Goal: Navigation & Orientation: Find specific page/section

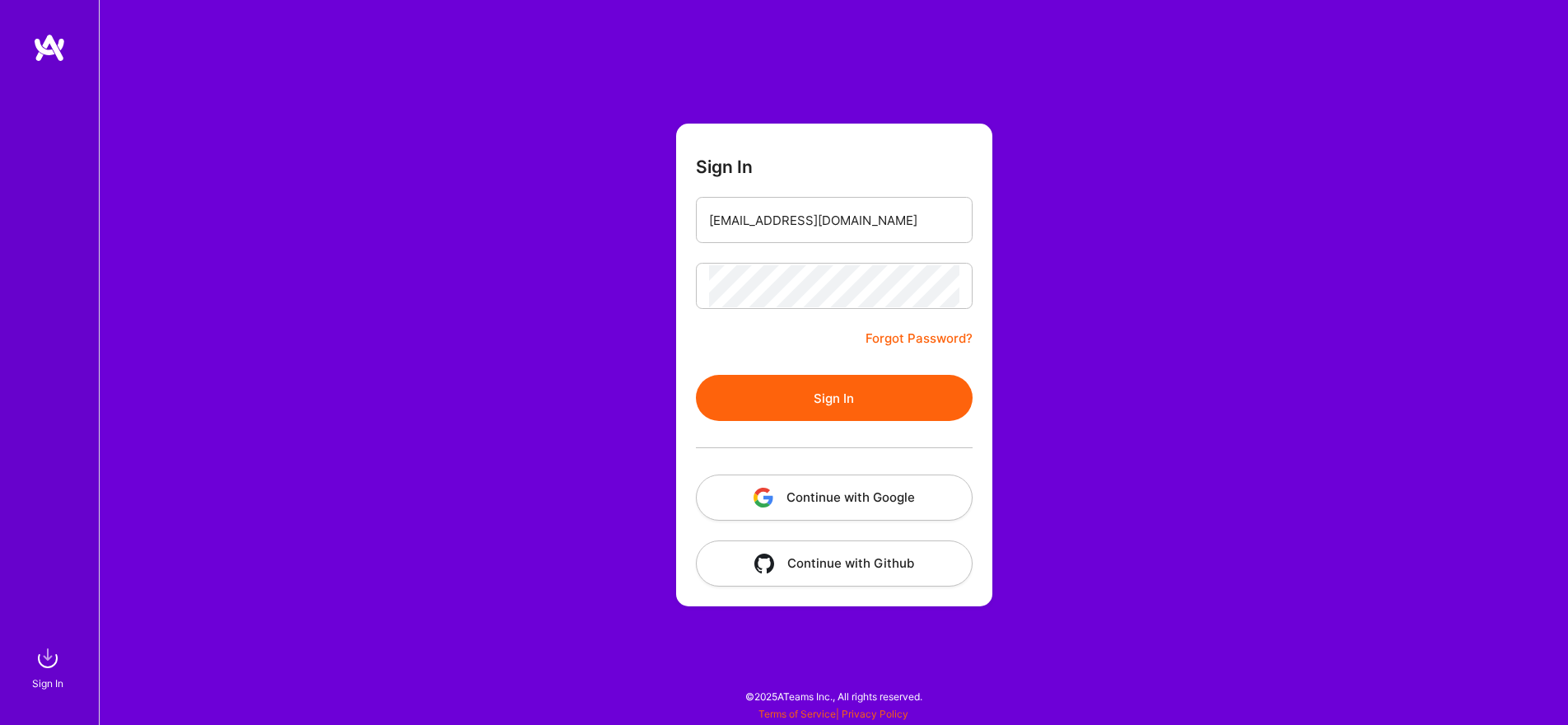
click at [840, 385] on button "Sign In" at bounding box center [834, 397] width 277 height 46
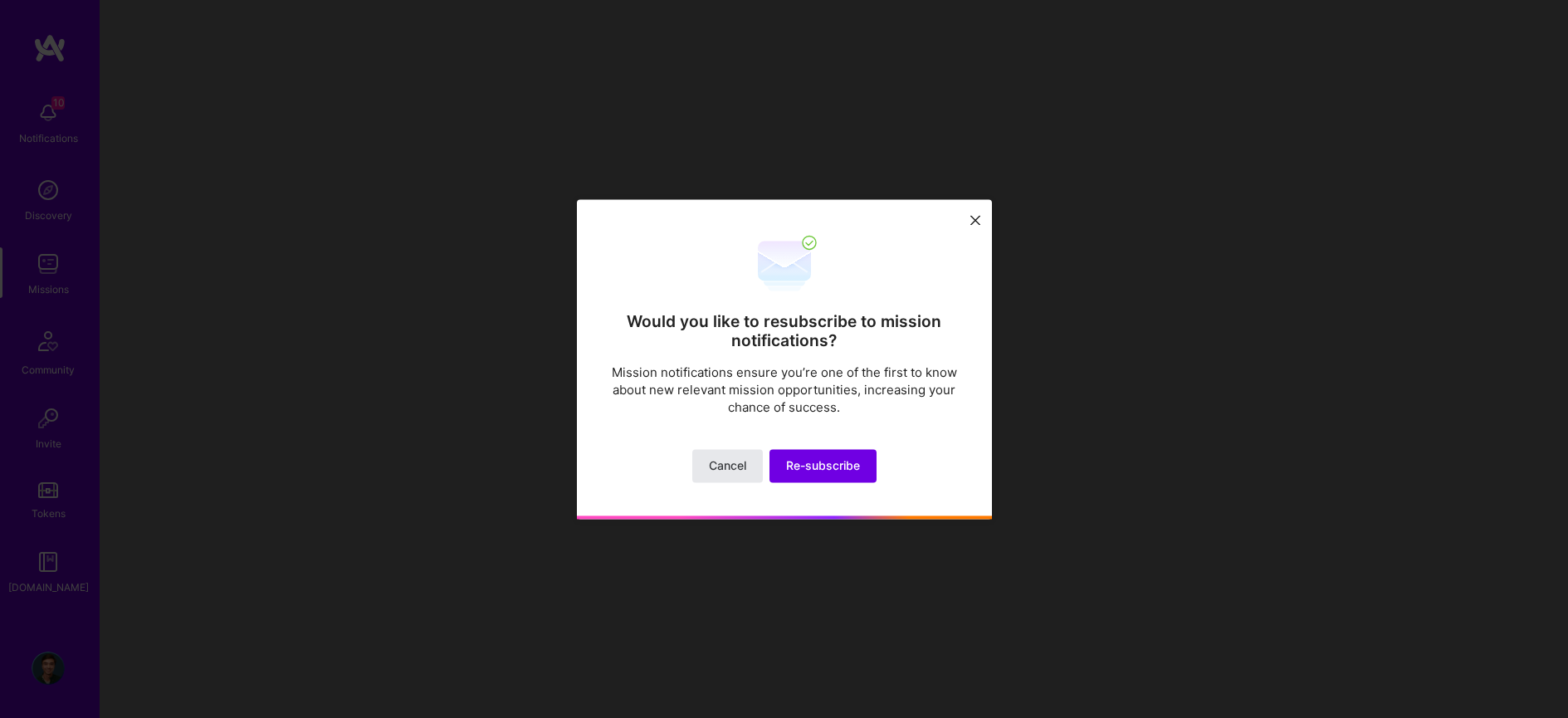
click at [745, 476] on button "Cancel" at bounding box center [727, 464] width 71 height 33
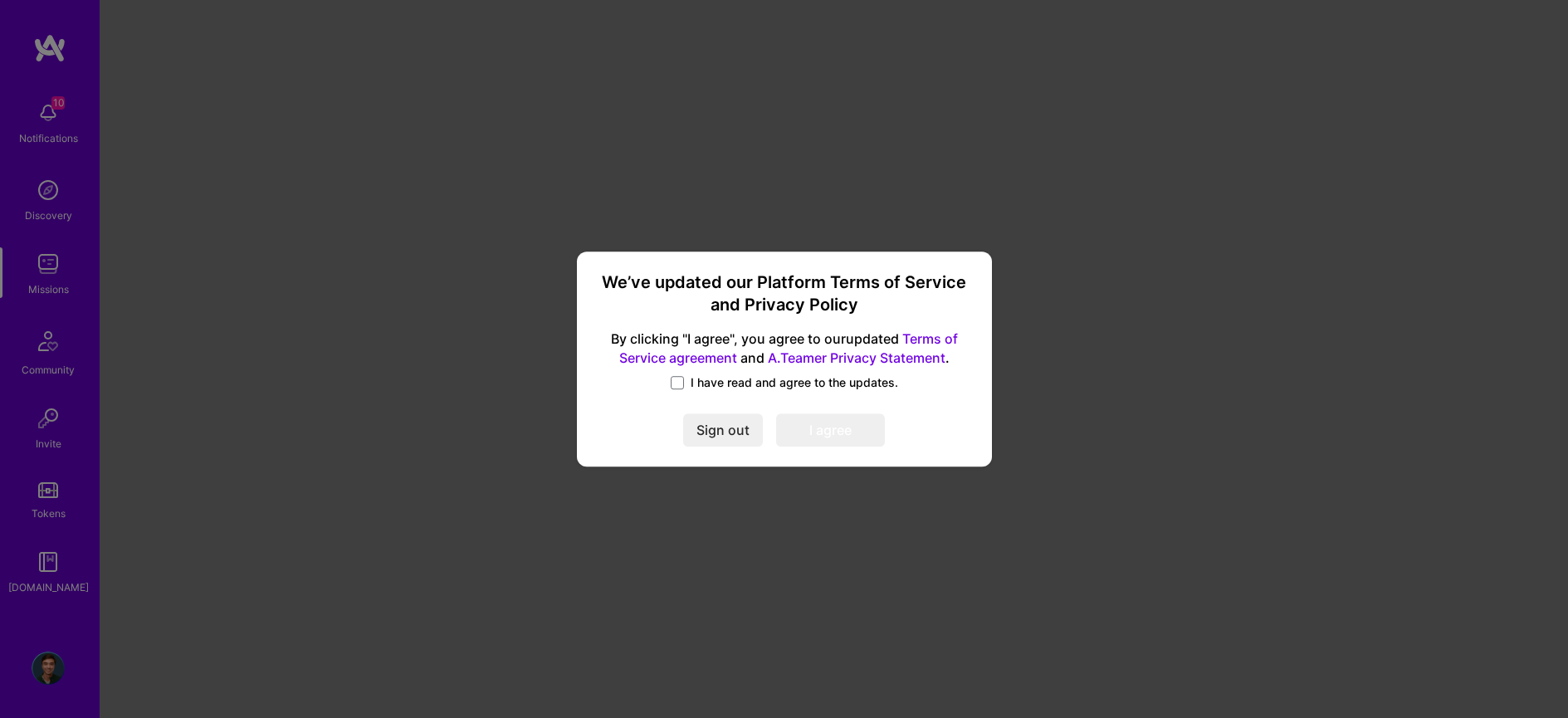
click at [726, 386] on span "I have read and agree to the updates." at bounding box center [794, 383] width 207 height 17
click at [0, 0] on input "I have read and agree to the updates." at bounding box center [0, 0] width 0 height 0
click at [827, 436] on button "I agree" at bounding box center [830, 430] width 109 height 33
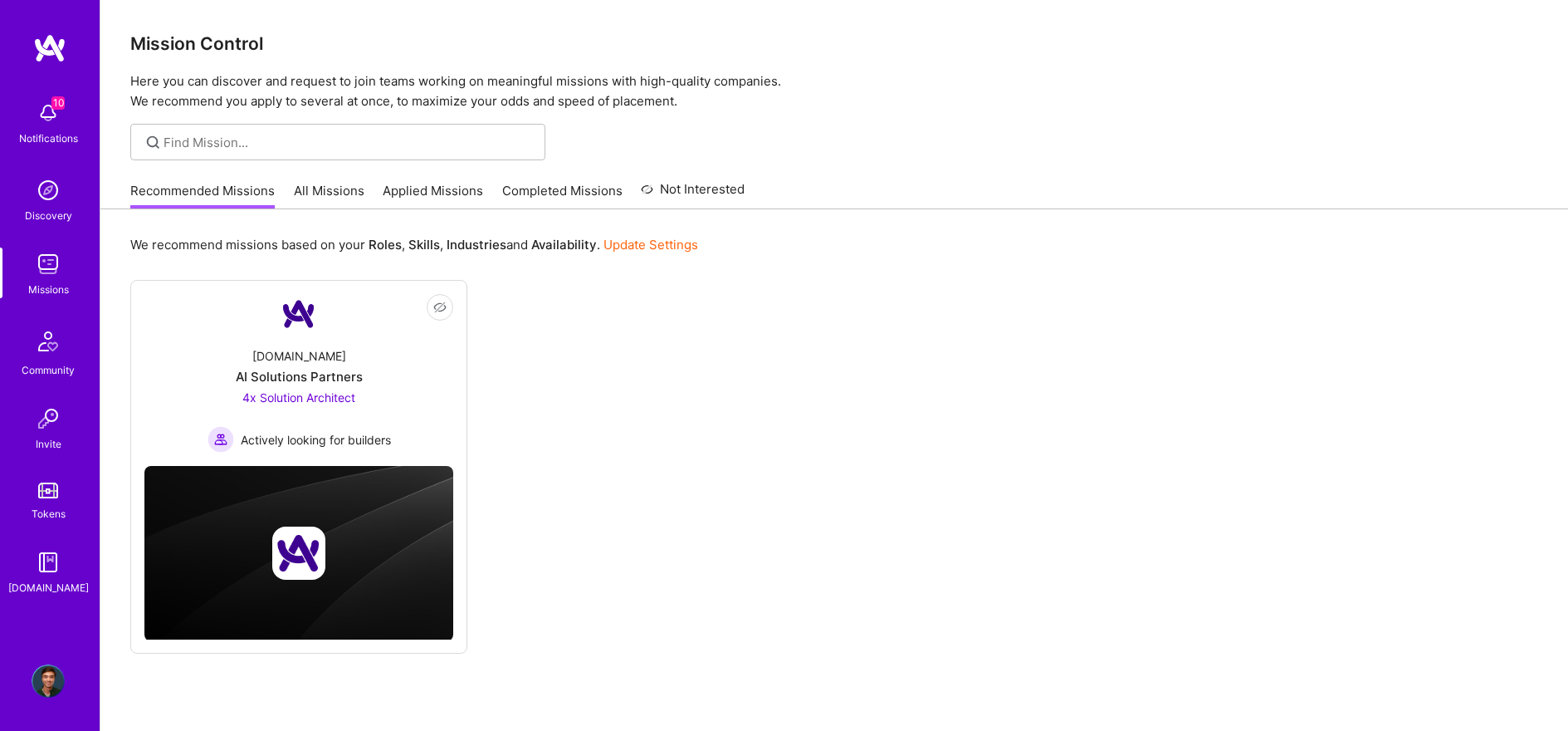
click at [54, 425] on img at bounding box center [47, 419] width 33 height 33
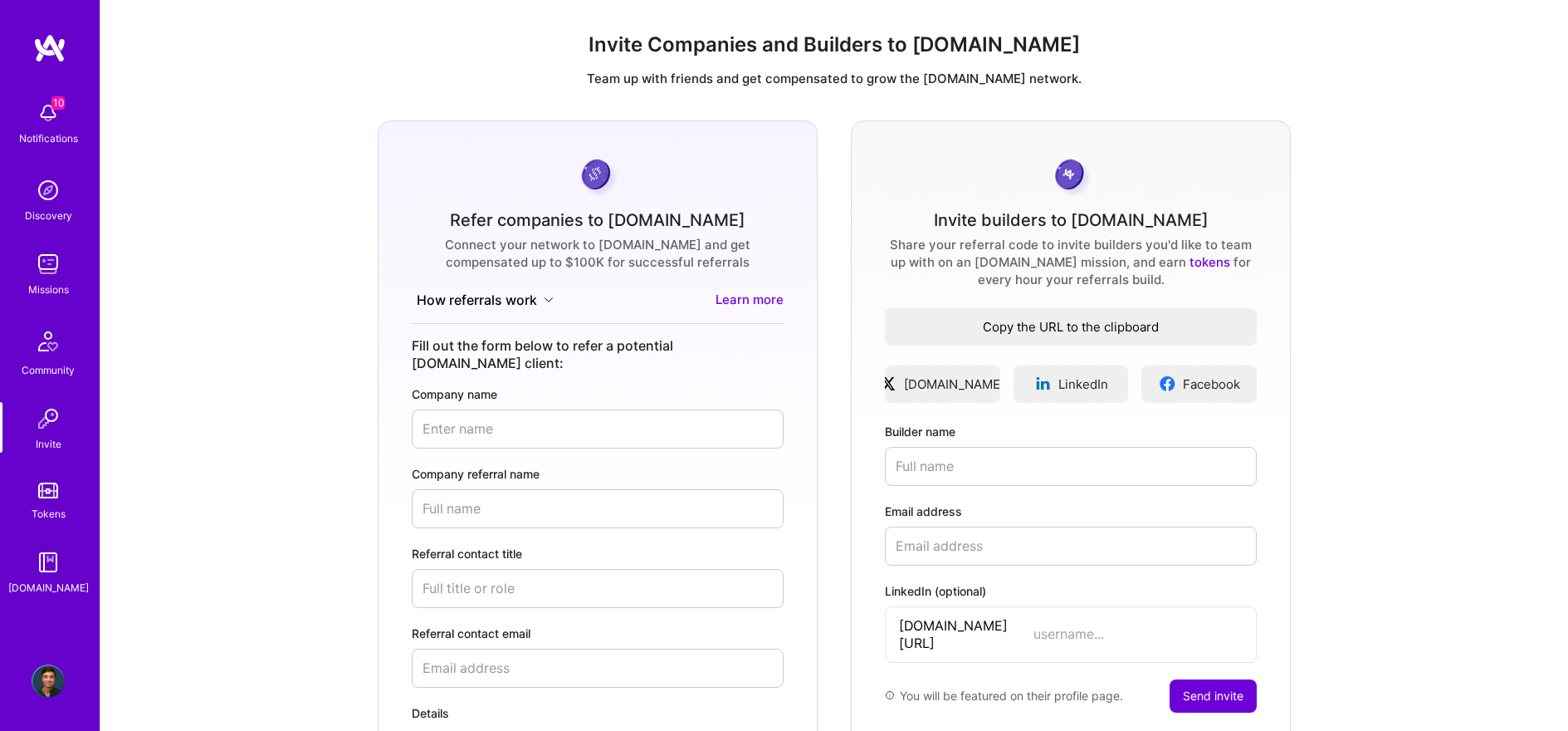
click at [1107, 334] on span "Copy the URL to the clipboard" at bounding box center [1070, 327] width 372 height 17
click at [60, 431] on img at bounding box center [47, 419] width 33 height 33
click at [49, 514] on div "Tokens" at bounding box center [48, 513] width 34 height 17
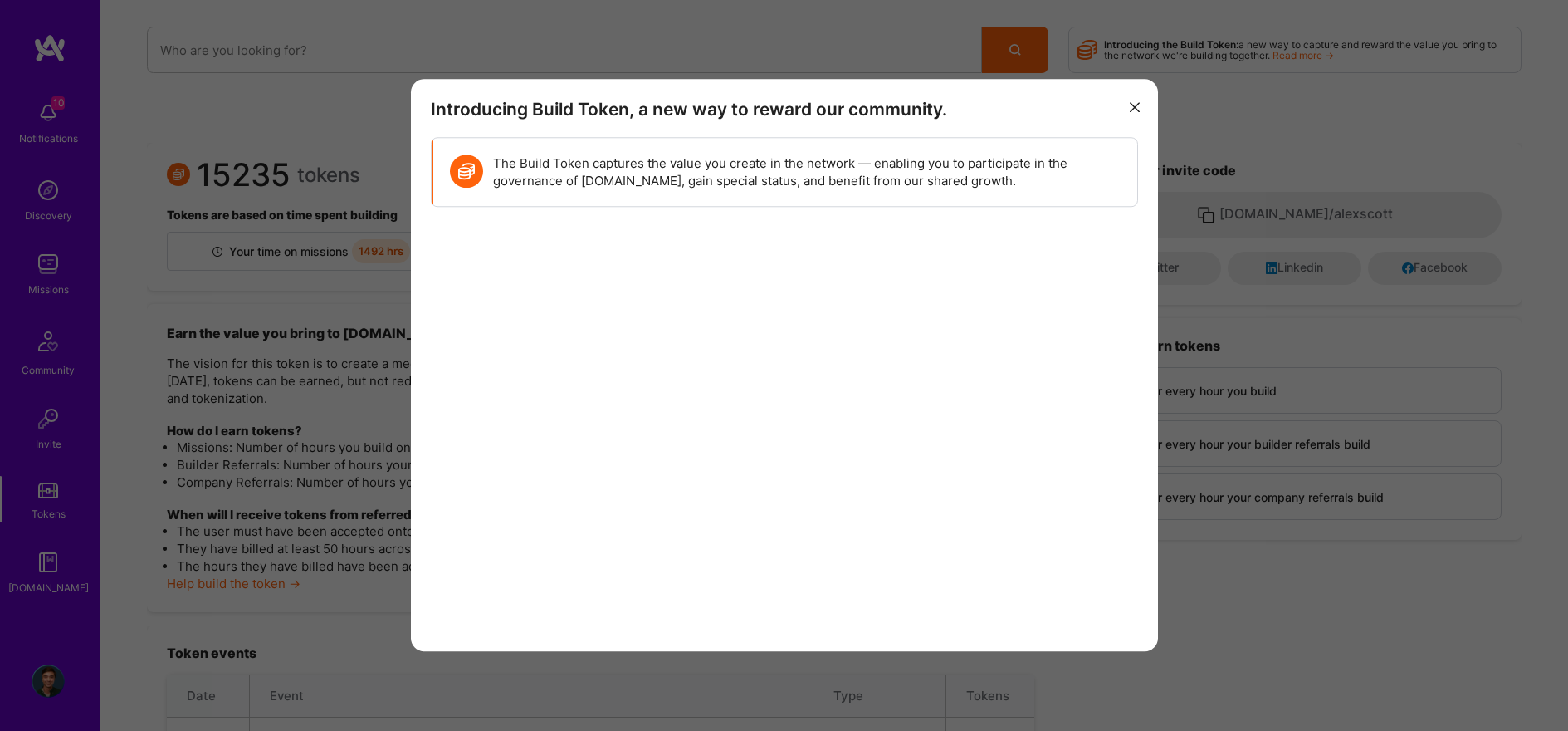
click at [1136, 110] on icon "modal" at bounding box center [1135, 107] width 10 height 10
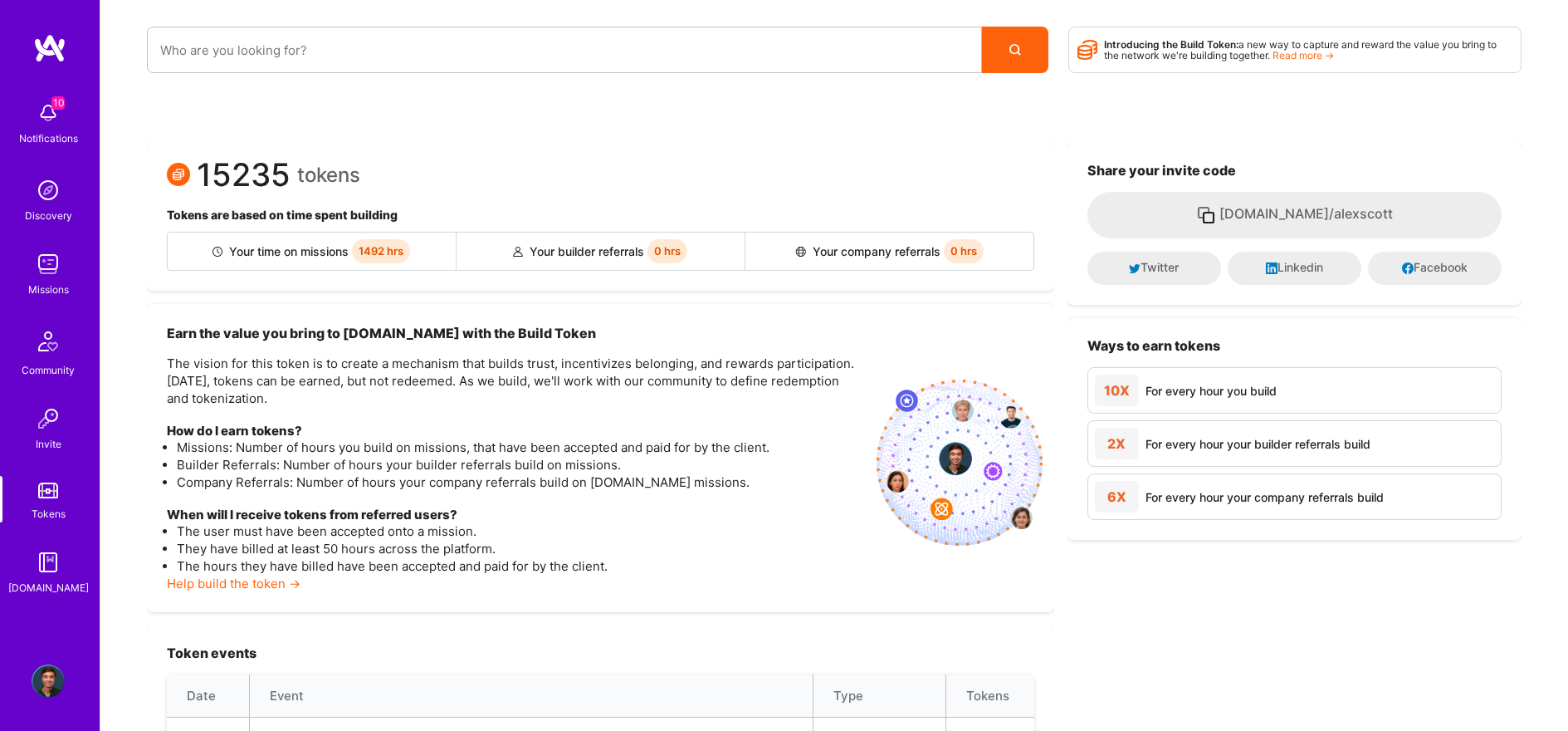
scroll to position [1, 0]
click at [1191, 215] on button "invite.a.team/alexscott" at bounding box center [1295, 214] width 414 height 46
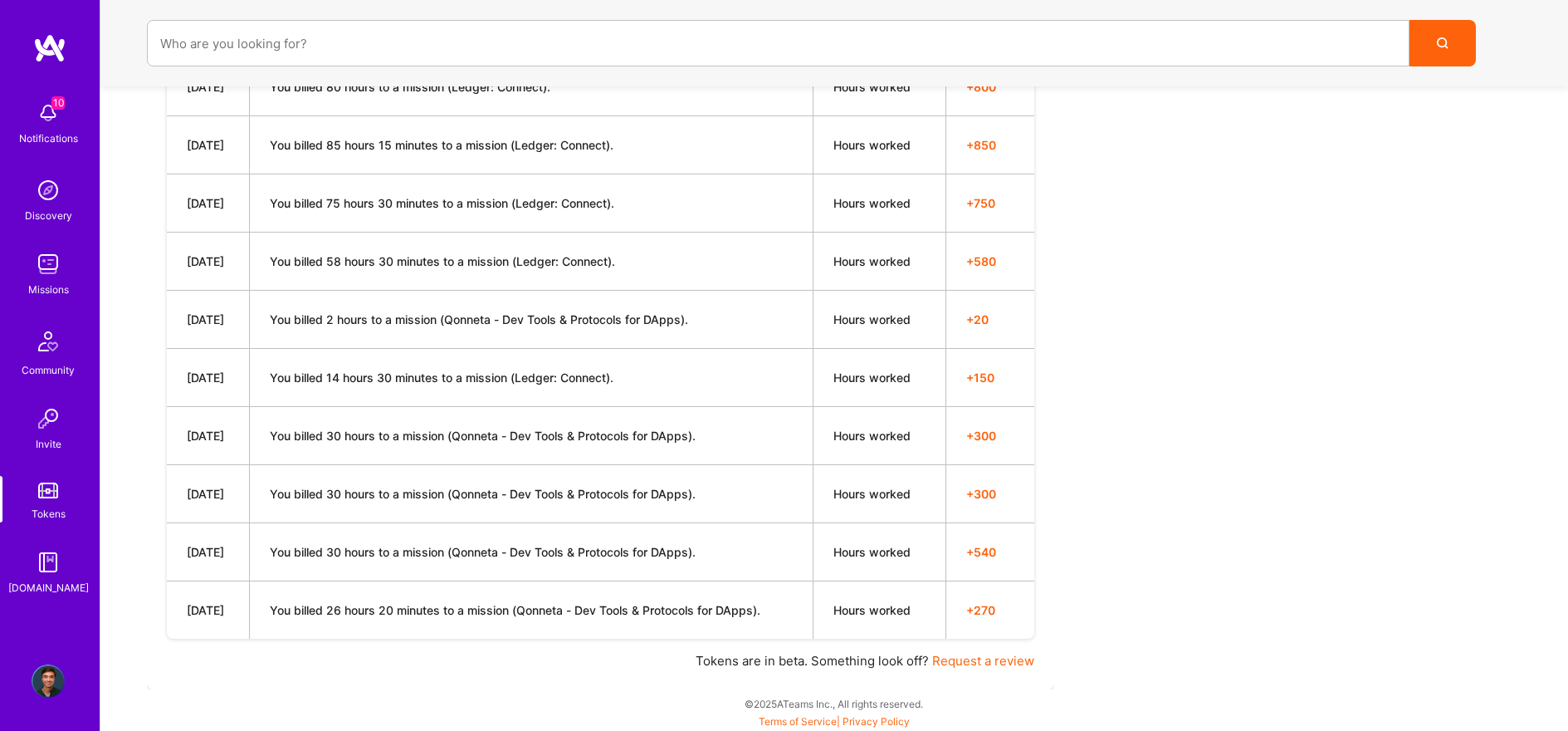
scroll to position [0, 0]
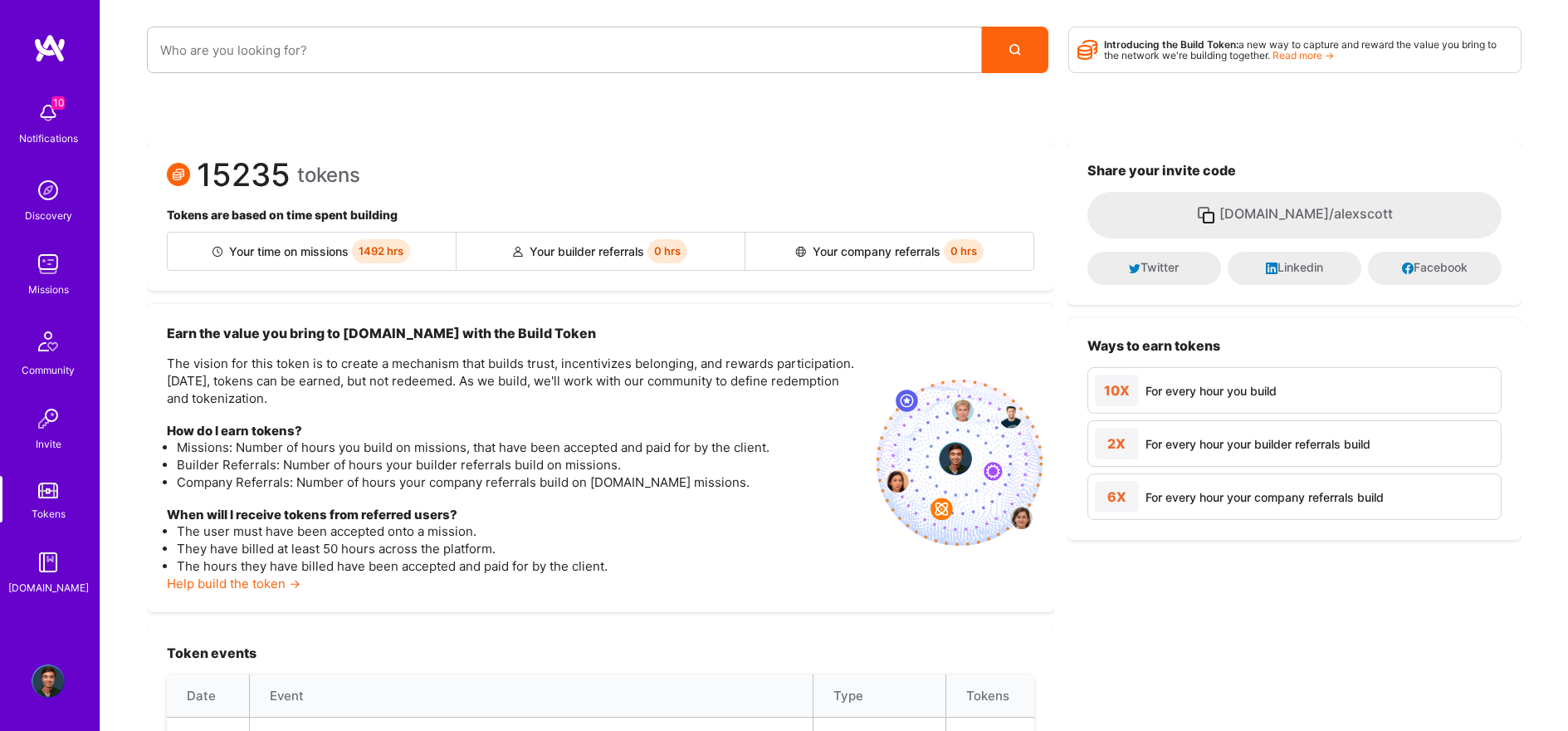
click at [51, 116] on img at bounding box center [47, 113] width 33 height 33
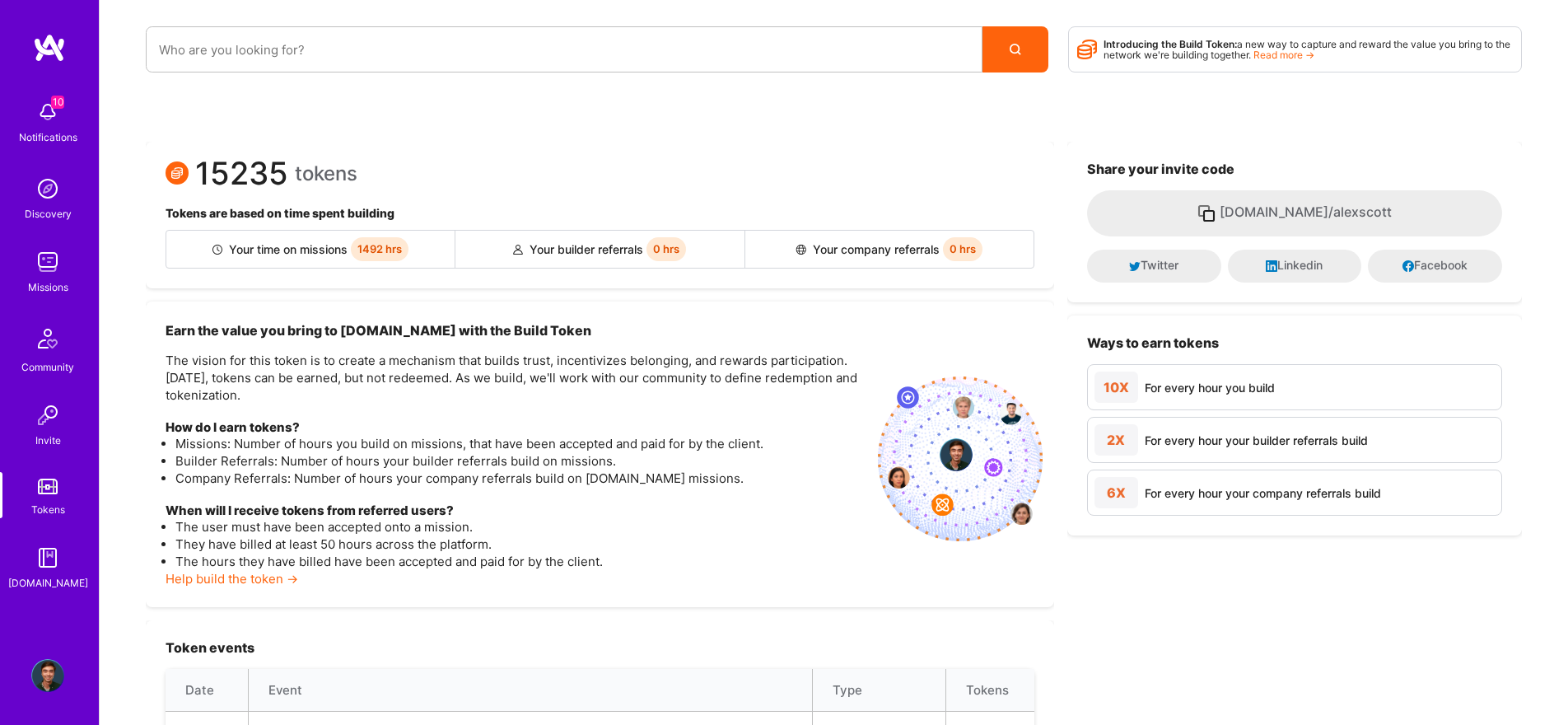
click at [44, 676] on img at bounding box center [47, 675] width 33 height 33
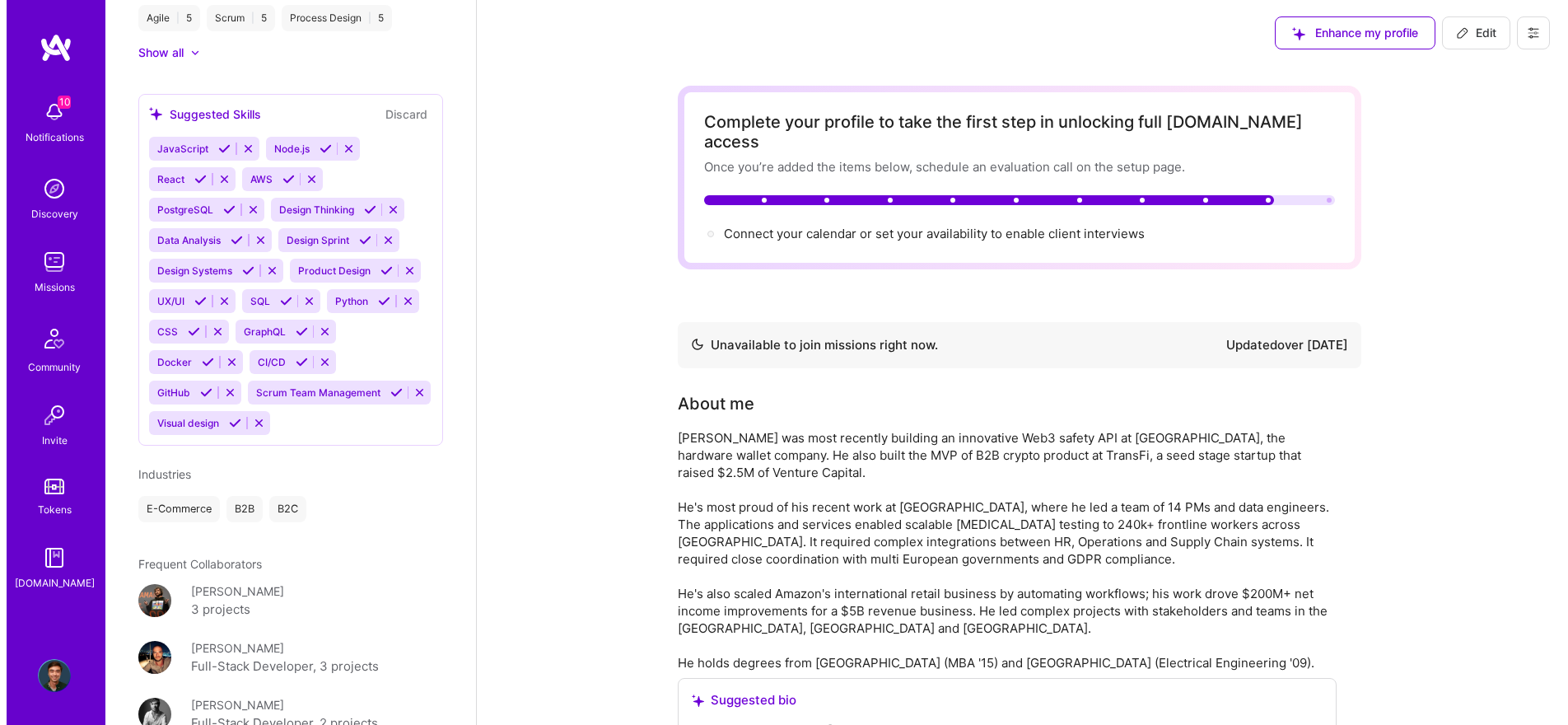
scroll to position [1518, 0]
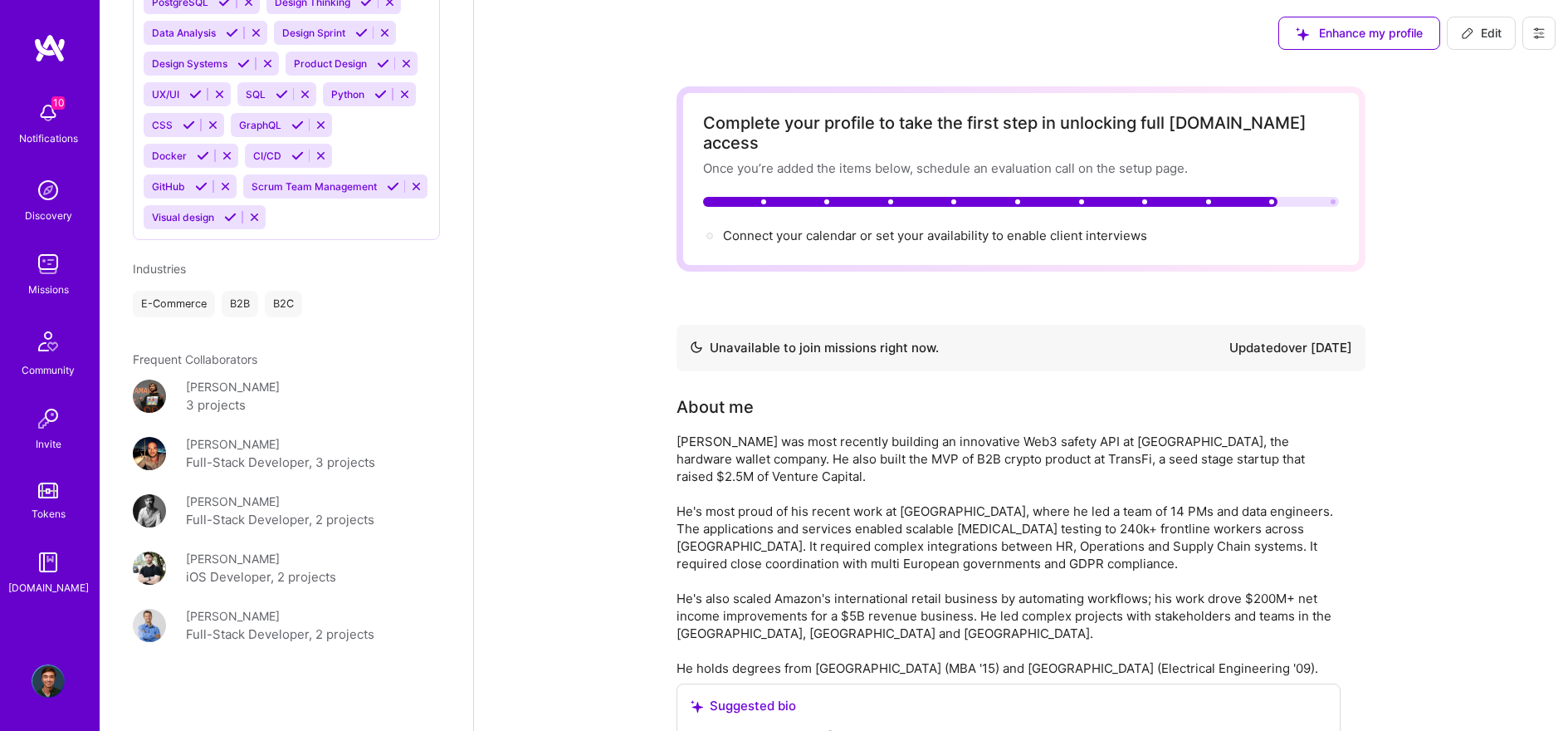
click at [58, 112] on img at bounding box center [47, 113] width 33 height 33
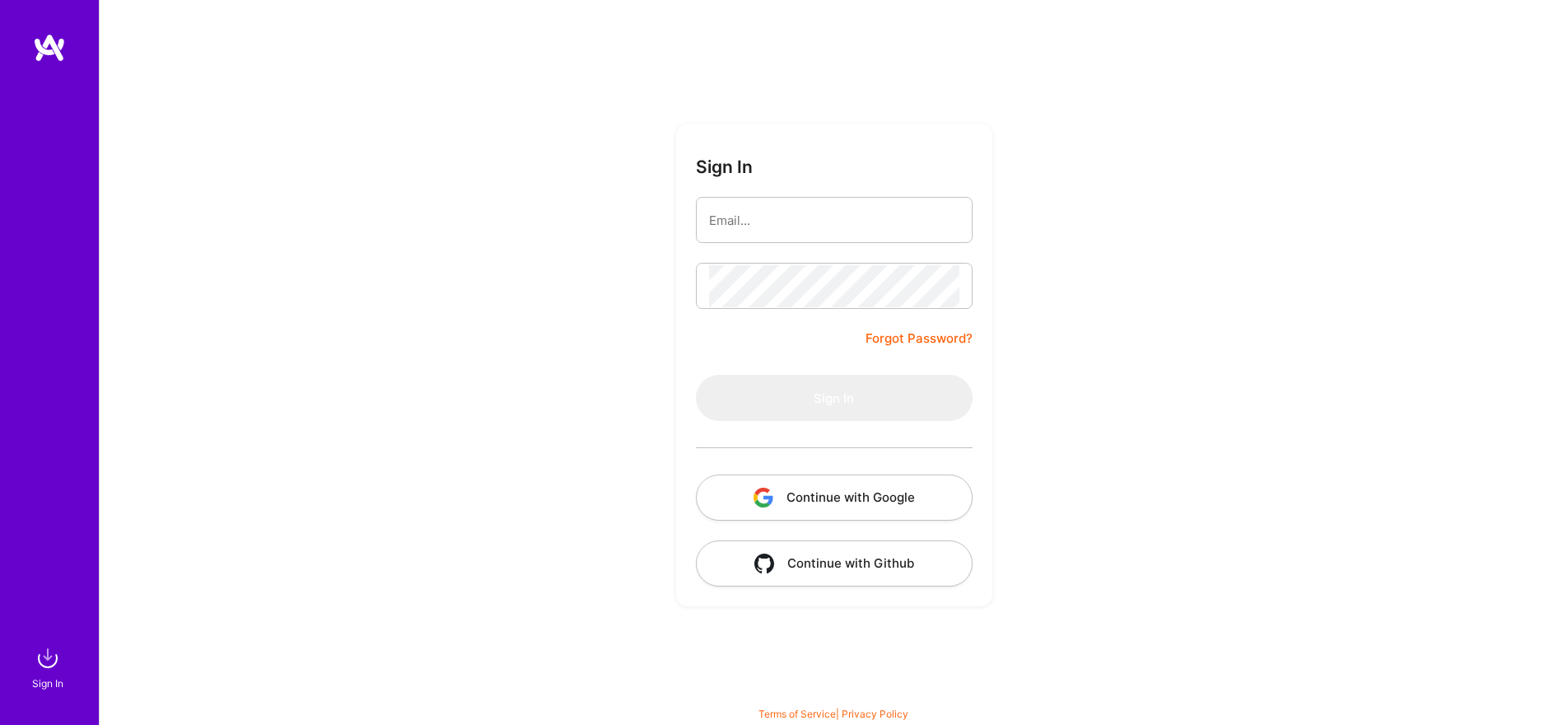
click at [869, 212] on input "email" at bounding box center [834, 220] width 251 height 42
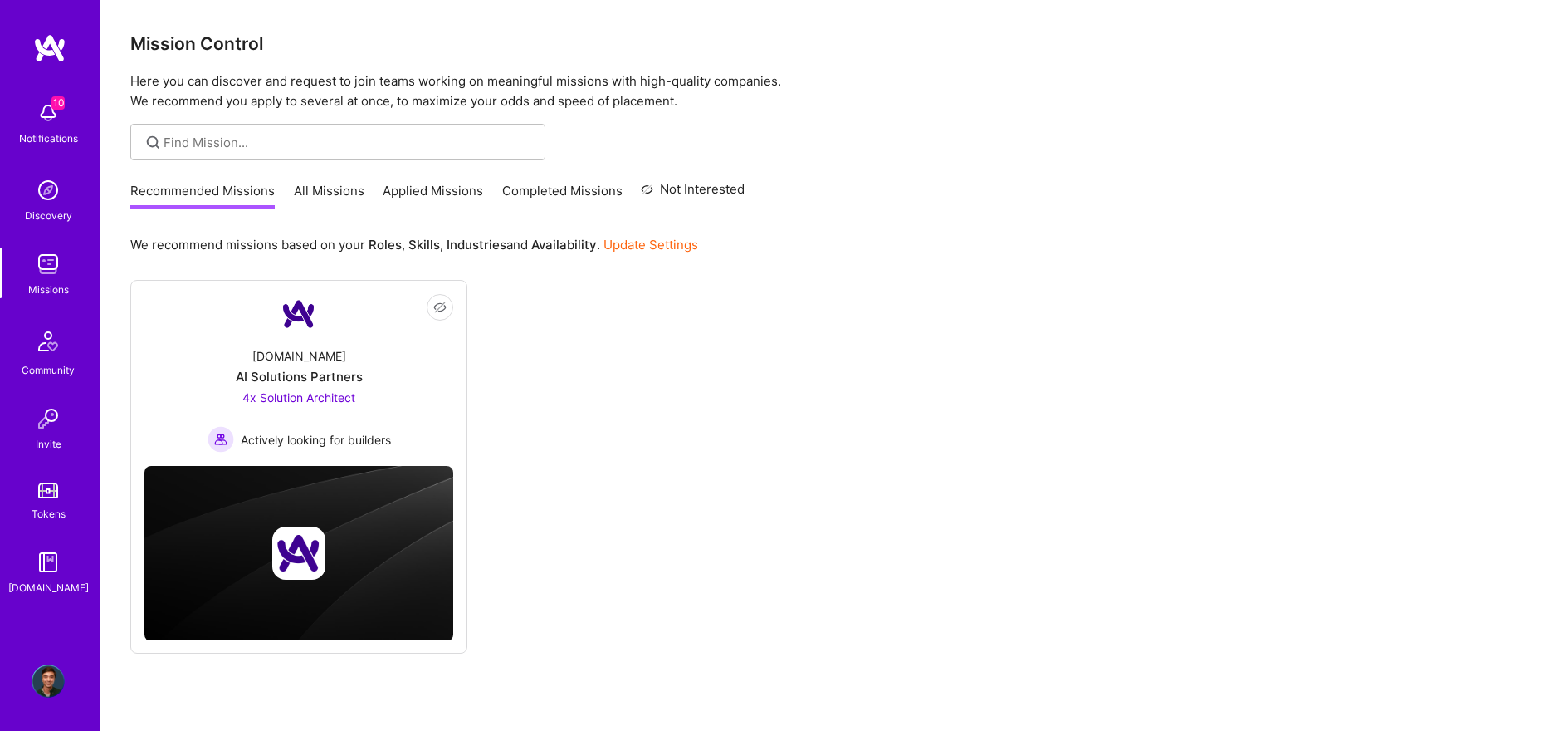
click at [349, 199] on link "All Missions" at bounding box center [328, 195] width 71 height 27
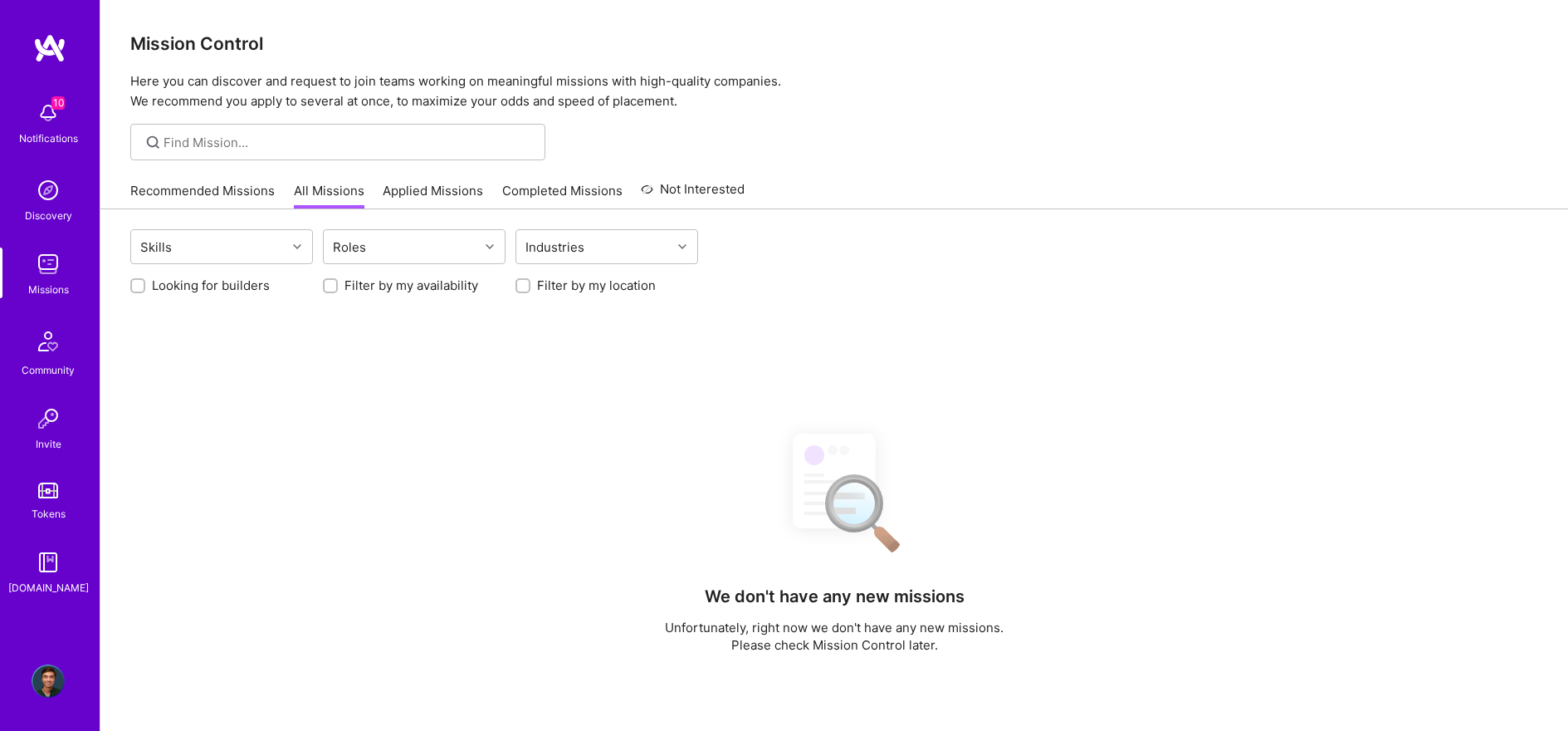
click at [239, 195] on link "Recommended Missions" at bounding box center [203, 195] width 145 height 27
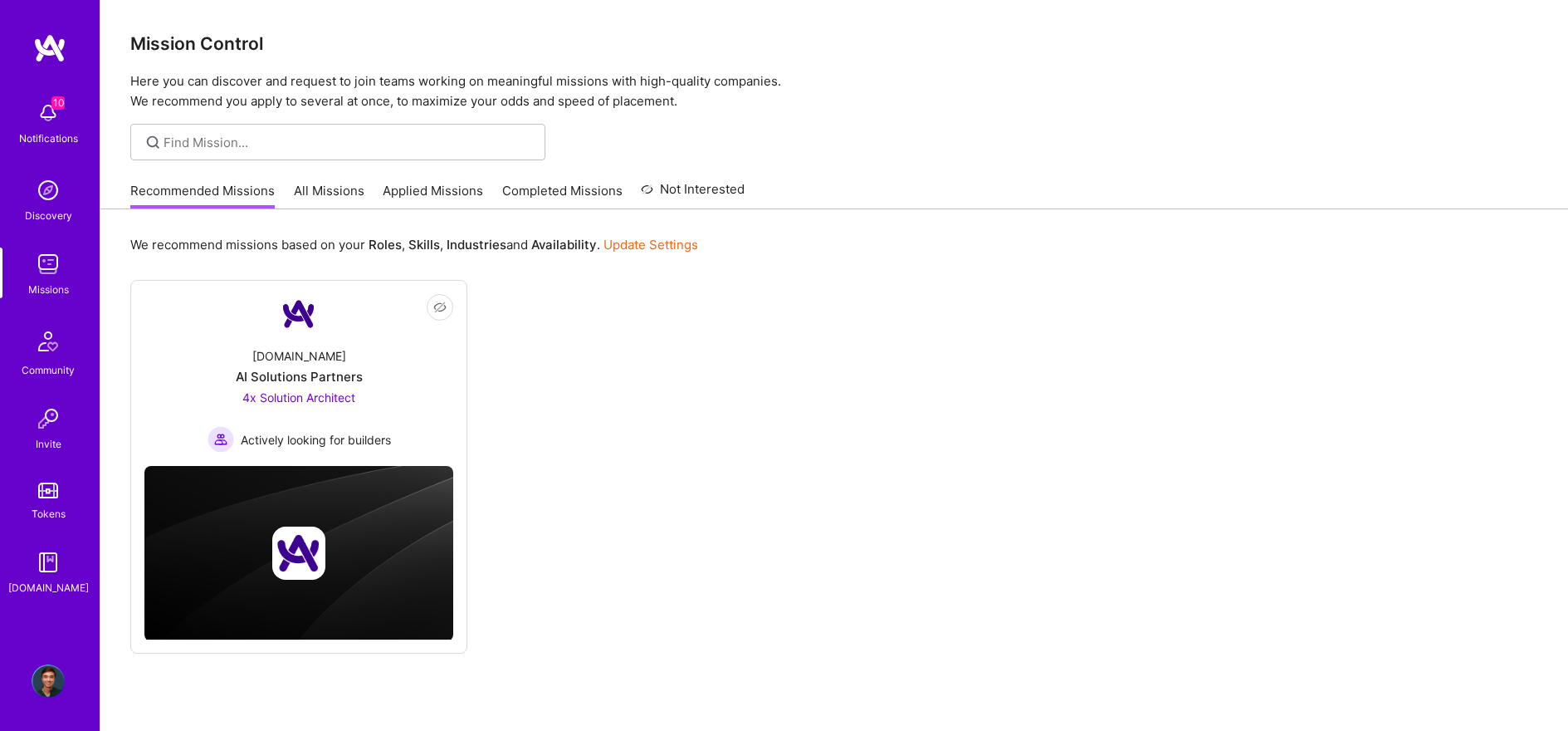
click at [391, 197] on link "Applied Missions" at bounding box center [432, 195] width 100 height 27
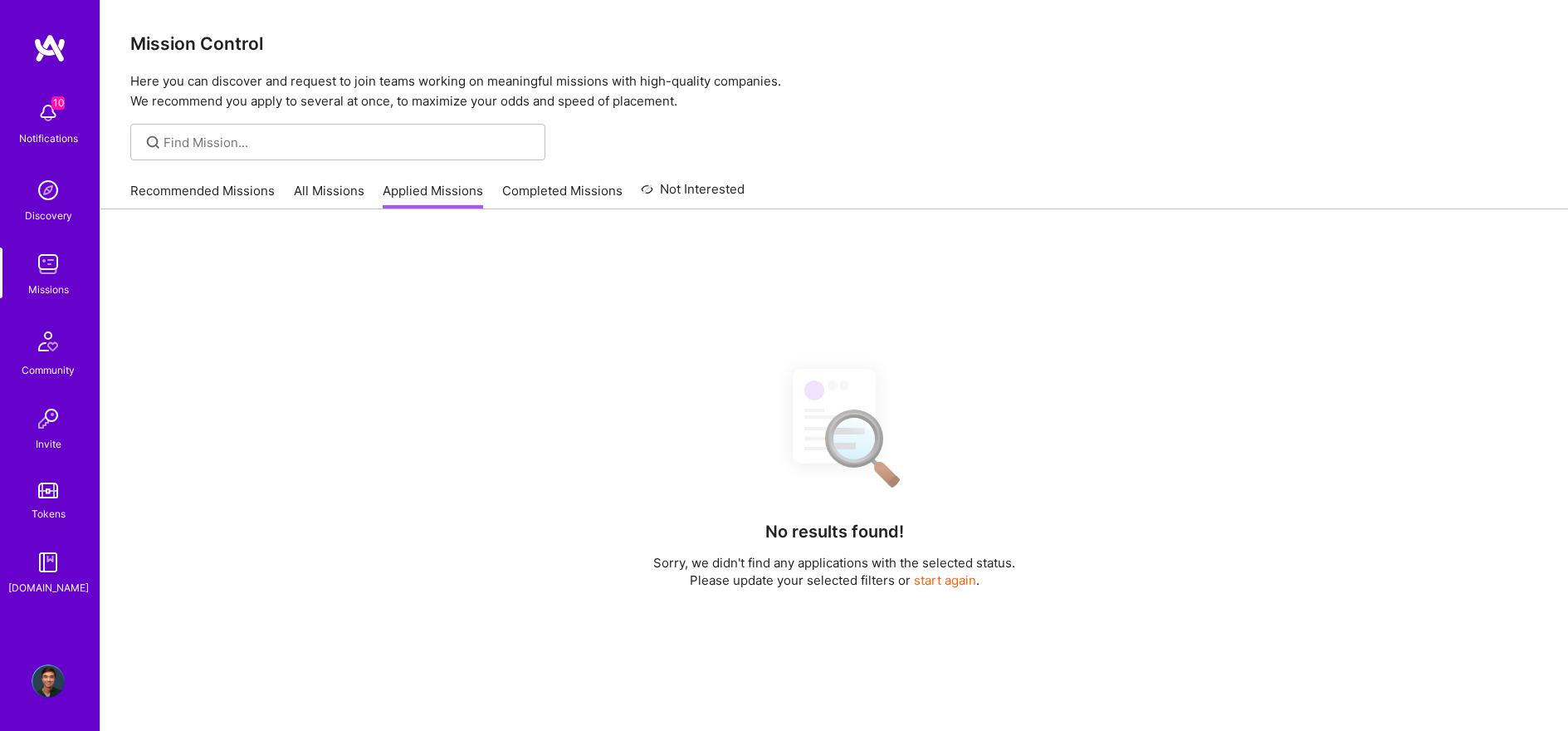
click at [571, 191] on link "Completed Missions" at bounding box center [562, 195] width 120 height 27
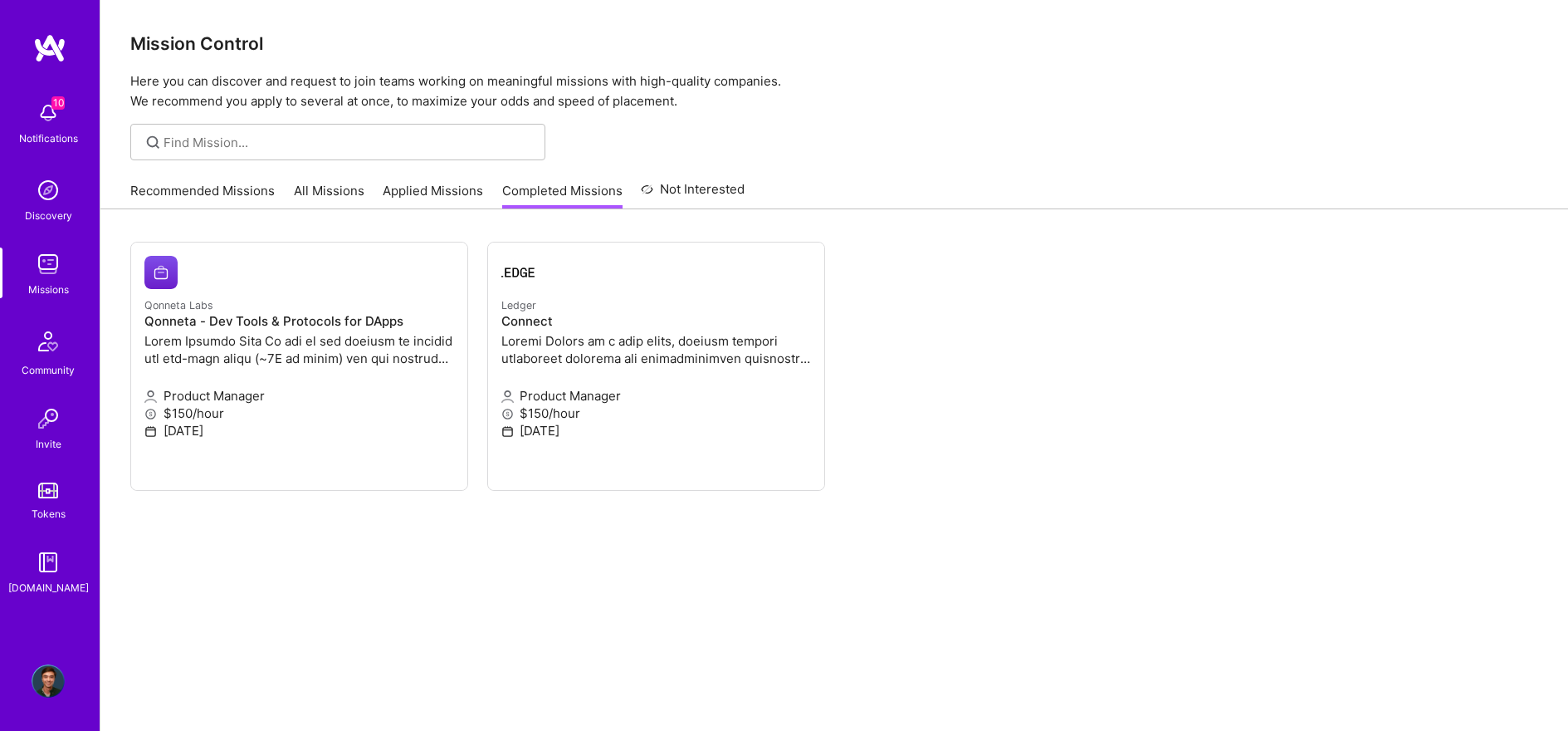
click at [51, 138] on div "Notifications" at bounding box center [48, 138] width 59 height 17
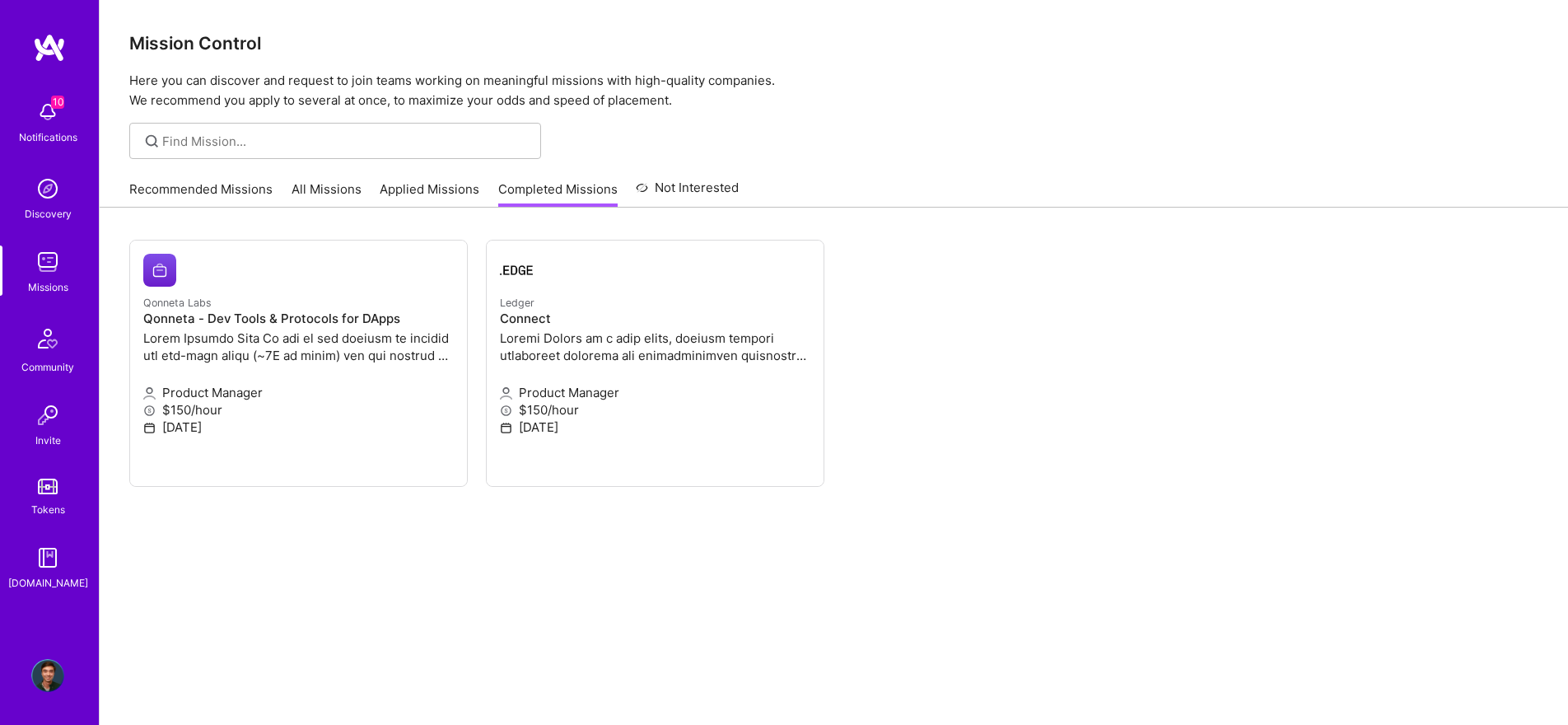
scroll to position [385, 0]
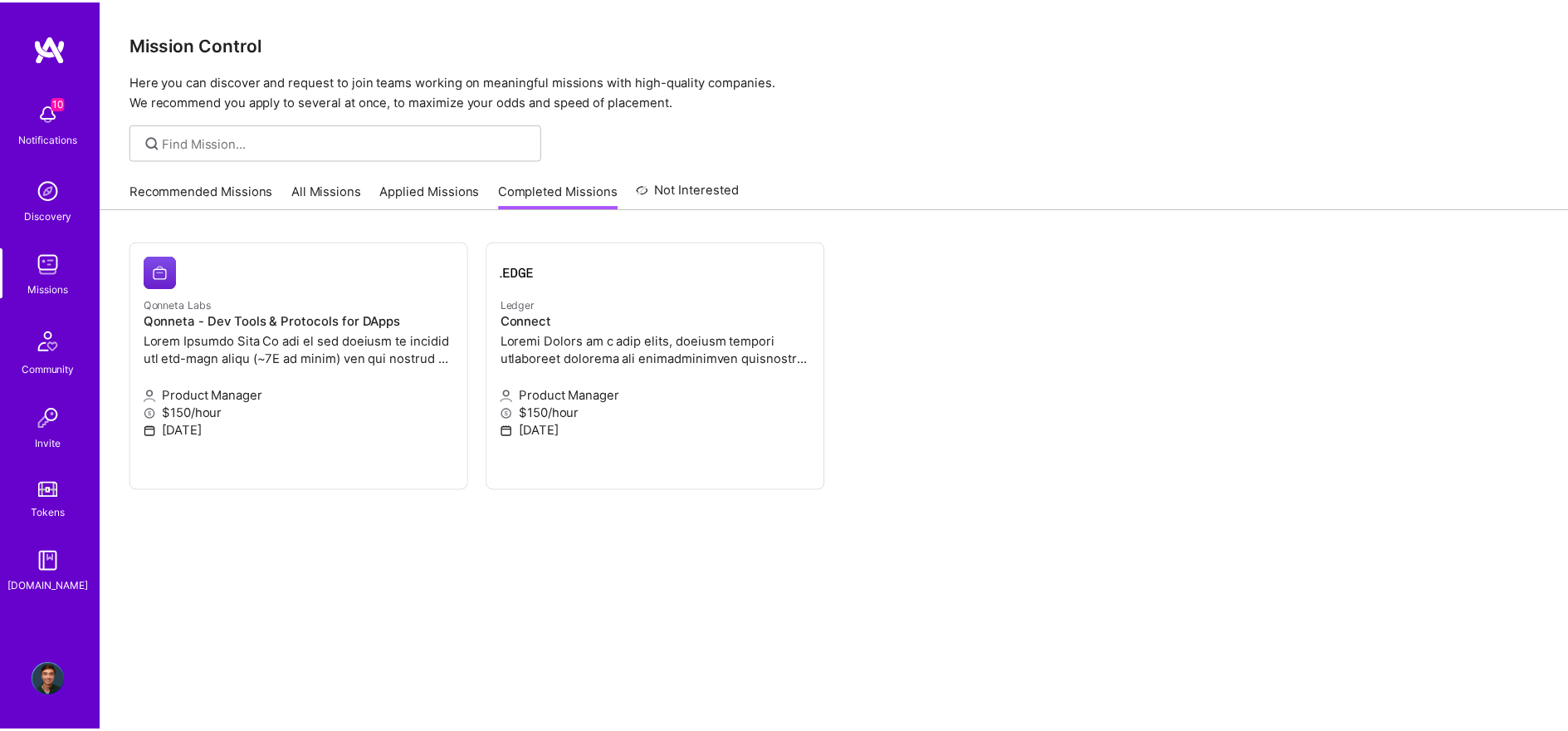
scroll to position [0, 0]
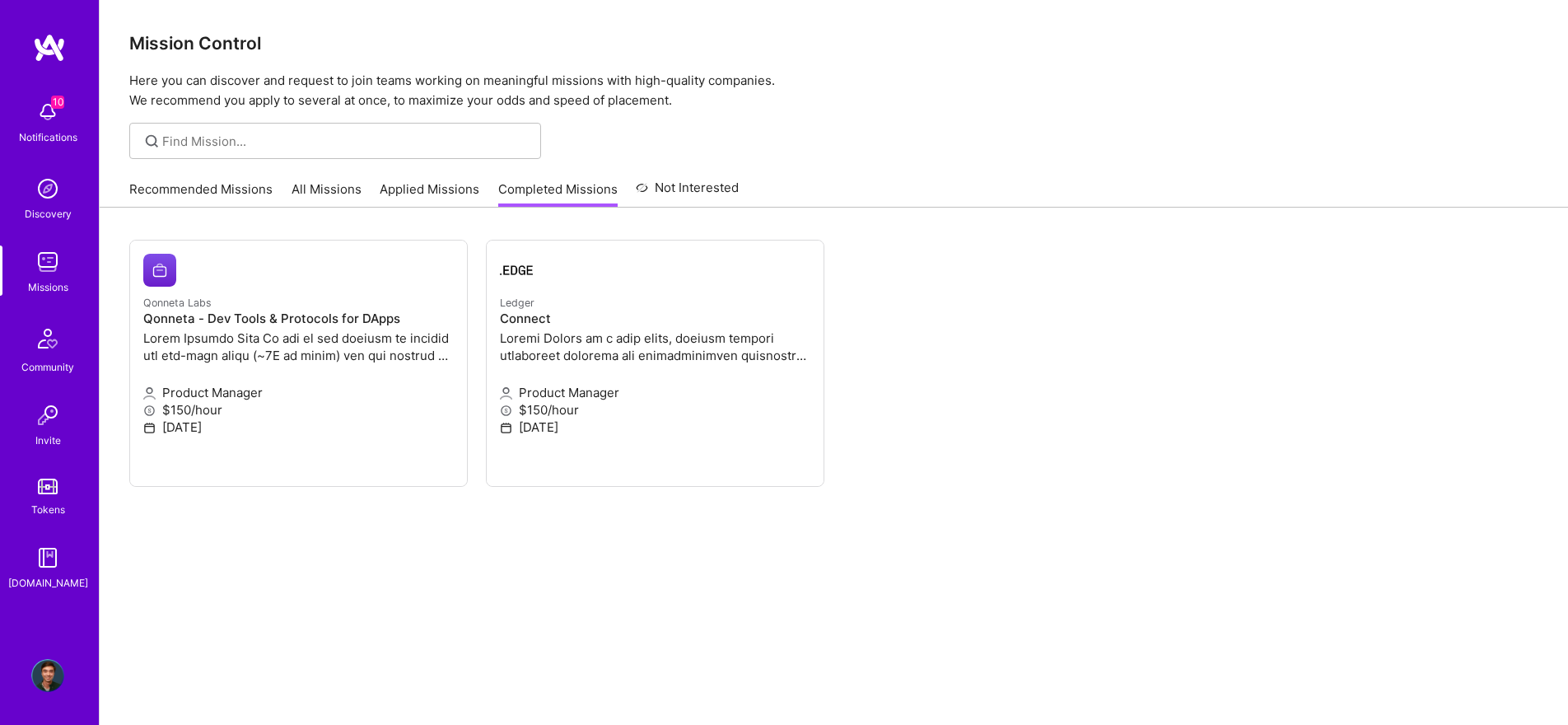
click at [52, 110] on div "10 Notifications Discovery Missions Community Invite Tokens [DOMAIN_NAME]" at bounding box center [49, 342] width 99 height 500
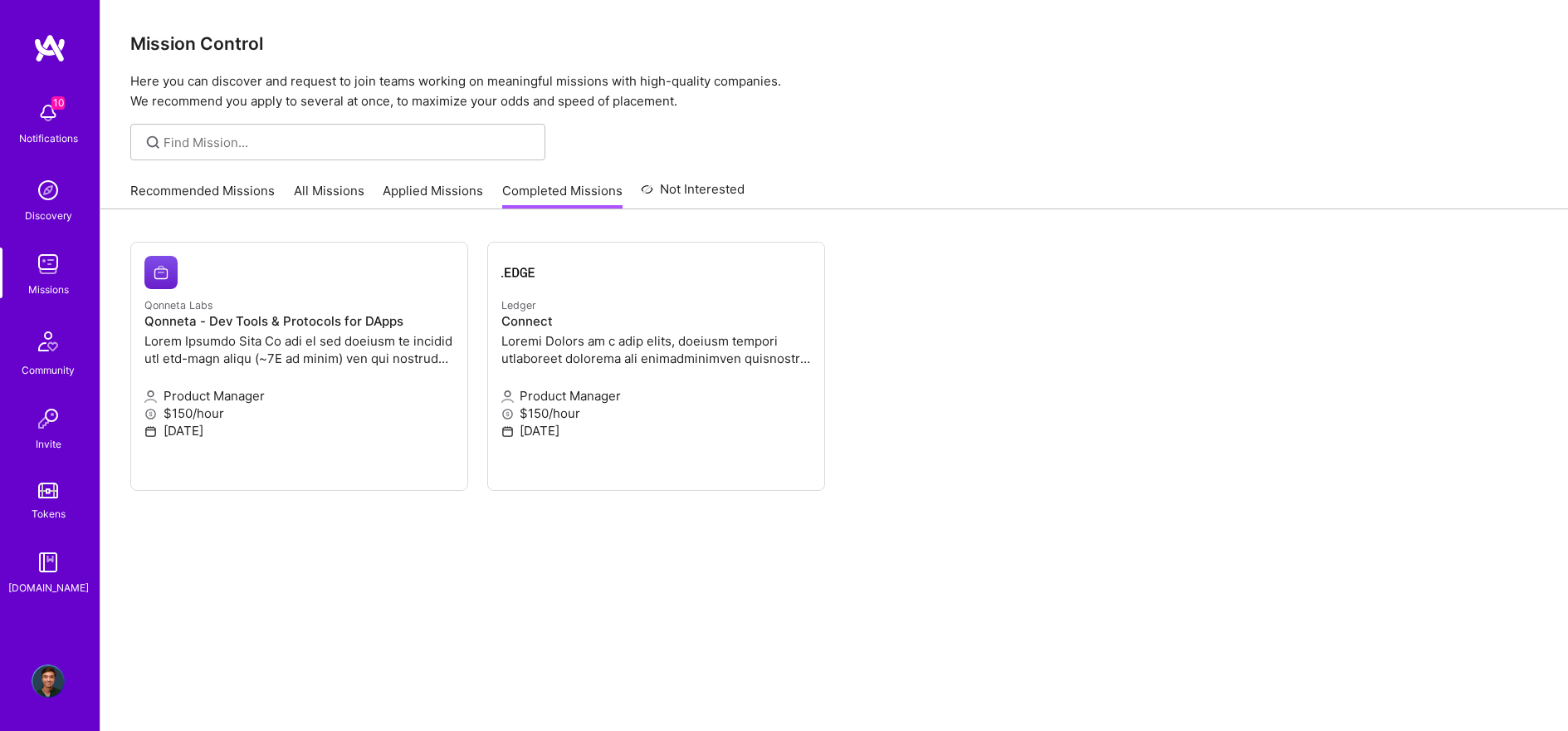
click at [152, 195] on link "Recommended Missions" at bounding box center [203, 195] width 145 height 27
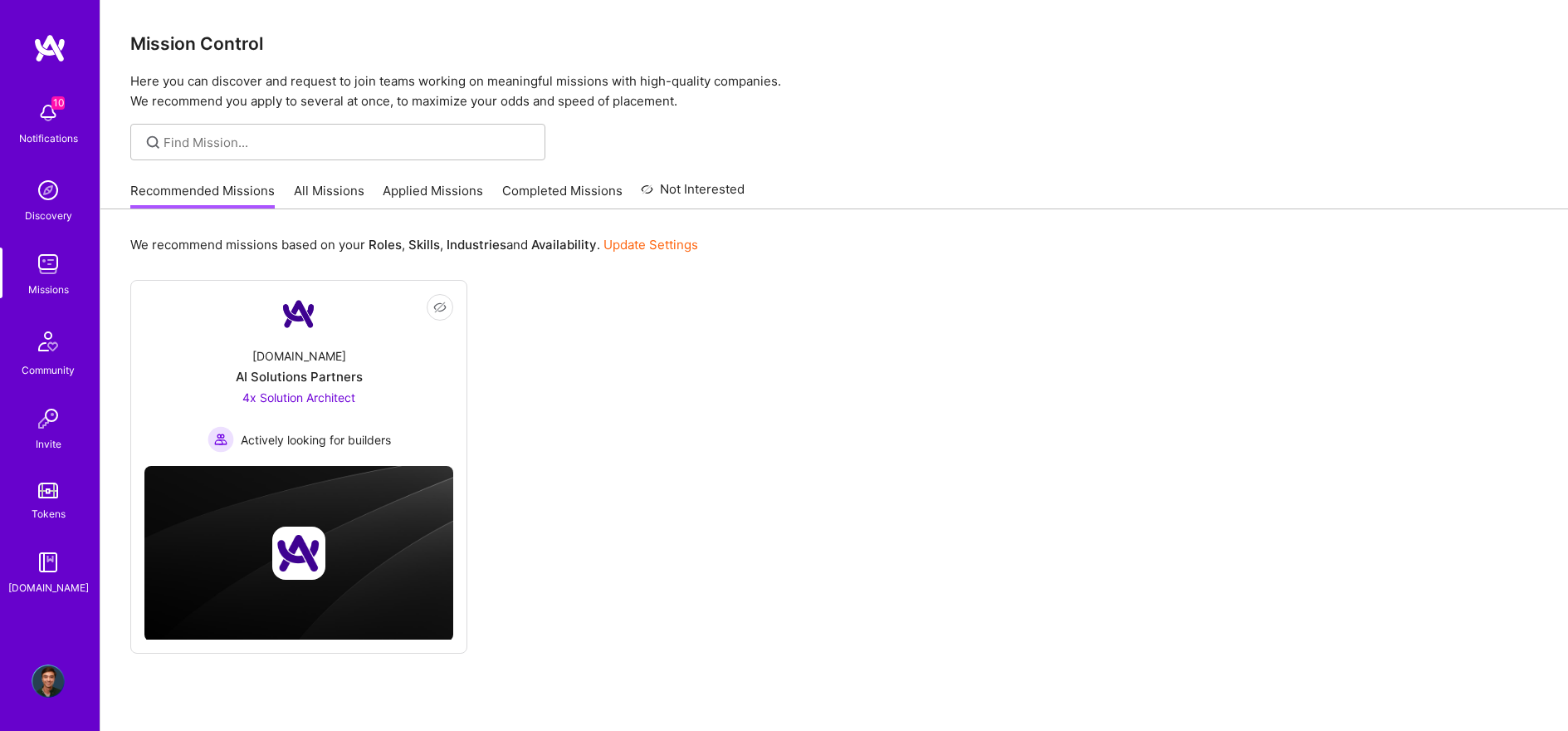
click at [44, 201] on img at bounding box center [47, 189] width 33 height 33
